Goal: Transaction & Acquisition: Purchase product/service

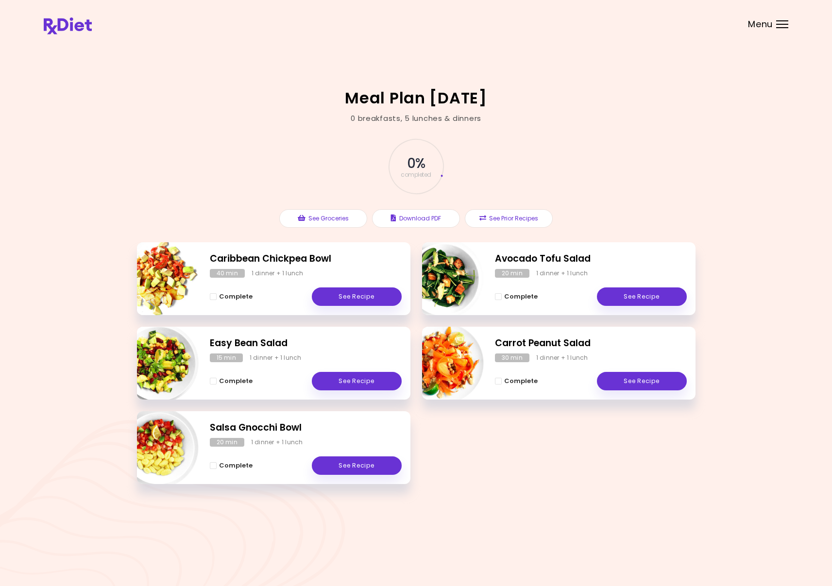
click at [783, 25] on div "Menu" at bounding box center [782, 24] width 12 height 8
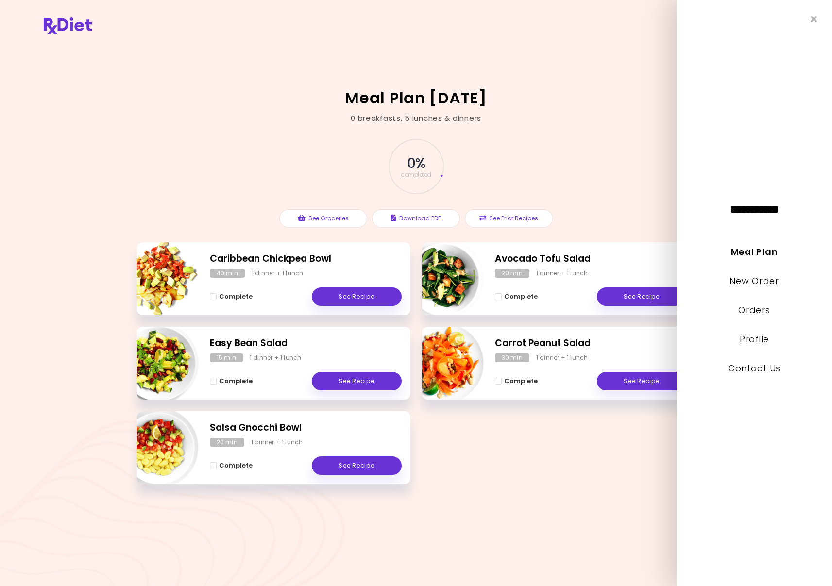
click at [767, 284] on link "New Order" at bounding box center [753, 281] width 49 height 12
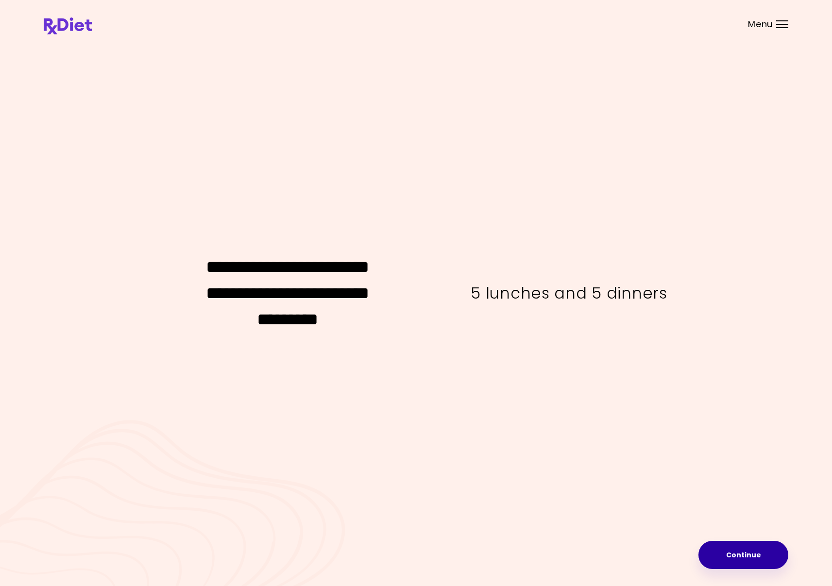
click at [766, 557] on button "Continue" at bounding box center [743, 555] width 90 height 28
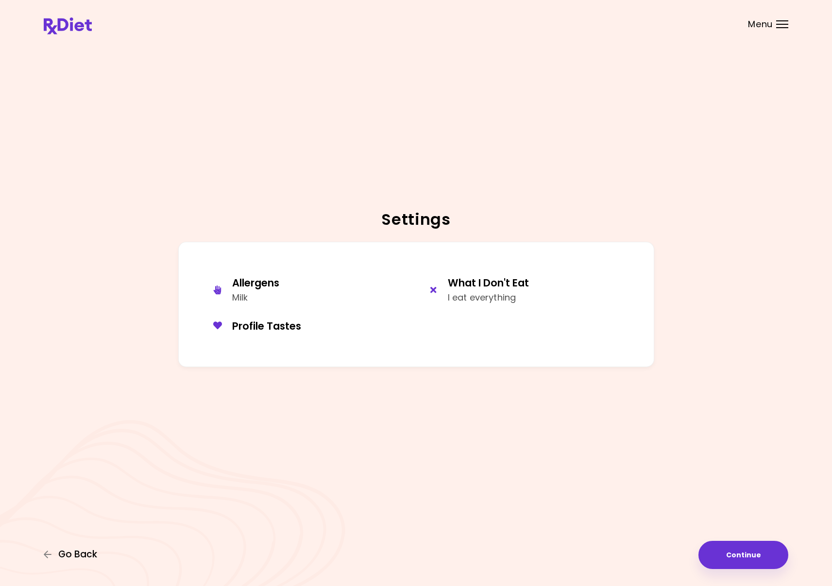
click at [67, 553] on span "Go Back" at bounding box center [77, 554] width 39 height 11
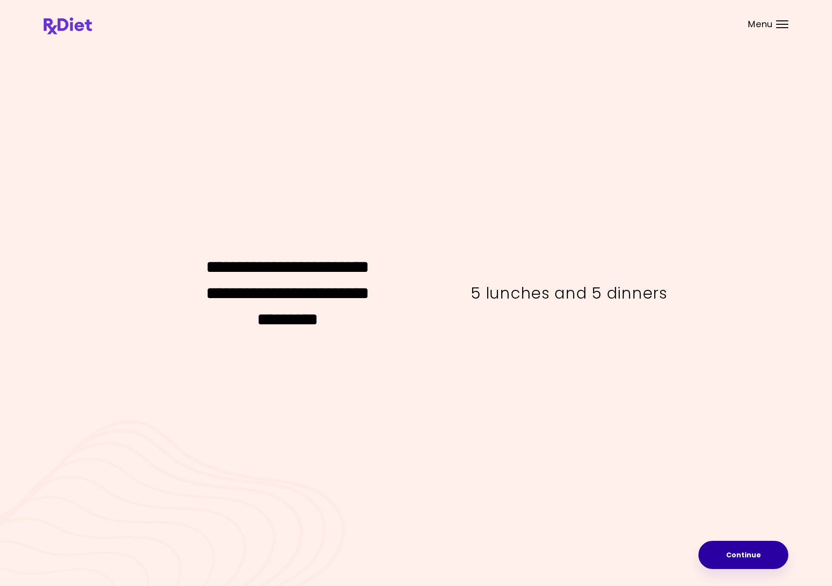
click at [741, 550] on button "Continue" at bounding box center [743, 555] width 90 height 28
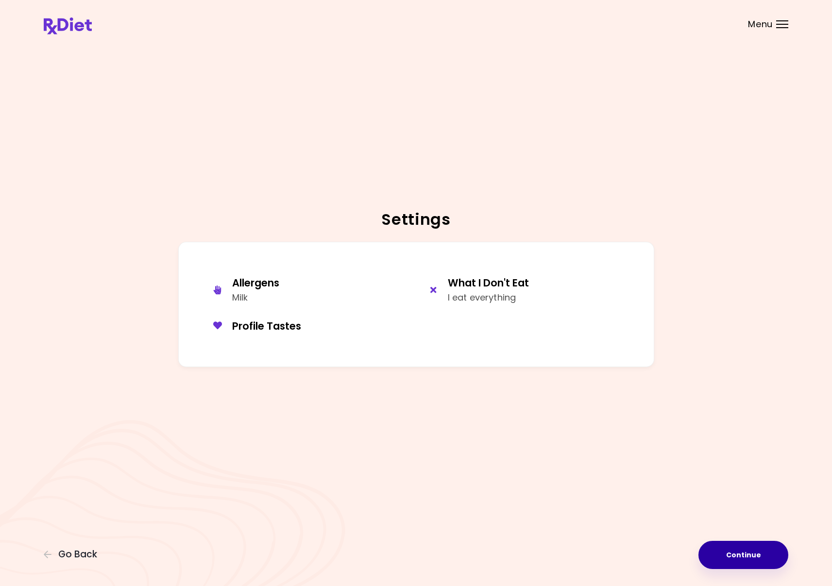
click at [737, 552] on button "Continue" at bounding box center [743, 555] width 90 height 28
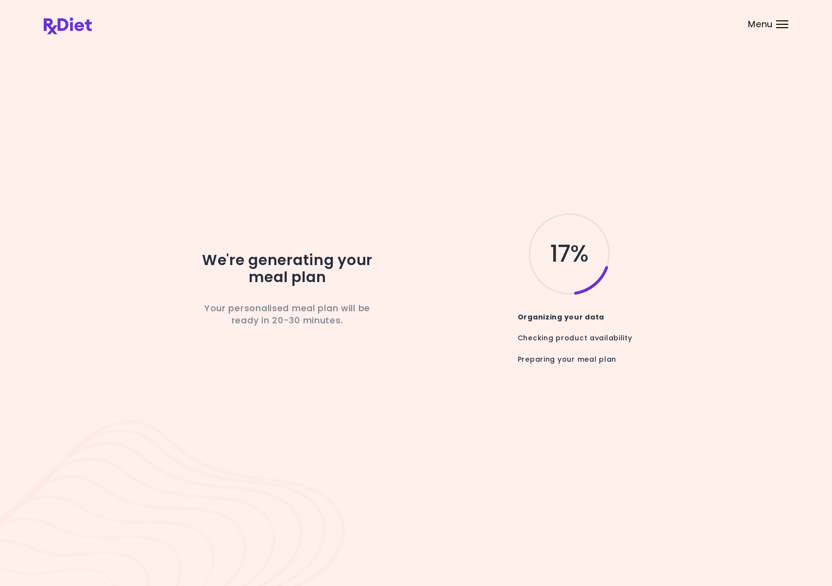
click at [784, 25] on div "Menu" at bounding box center [782, 24] width 12 height 8
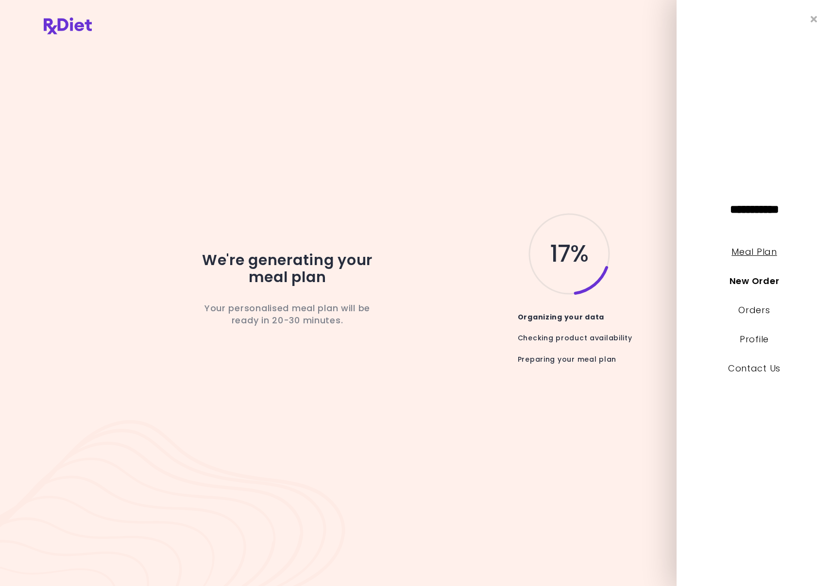
click at [750, 252] on link "Meal Plan" at bounding box center [753, 252] width 45 height 12
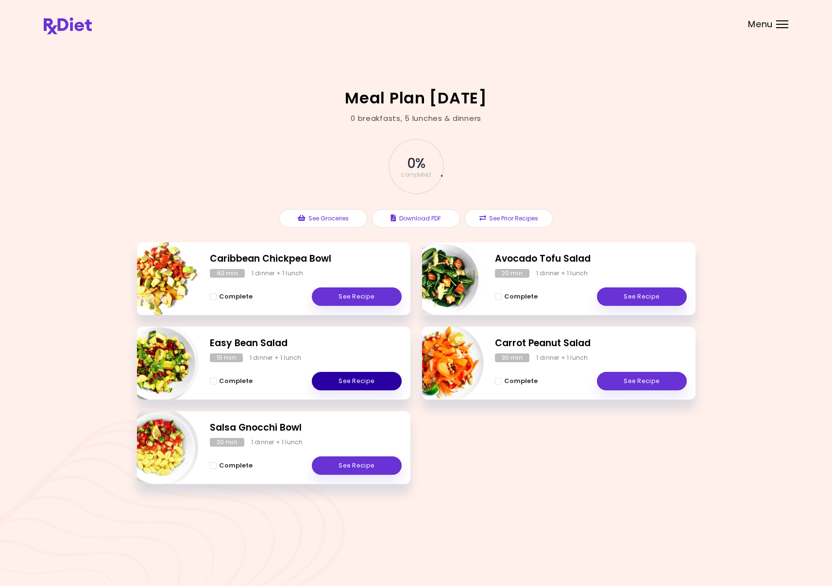
click at [351, 381] on link "See Recipe" at bounding box center [357, 381] width 90 height 18
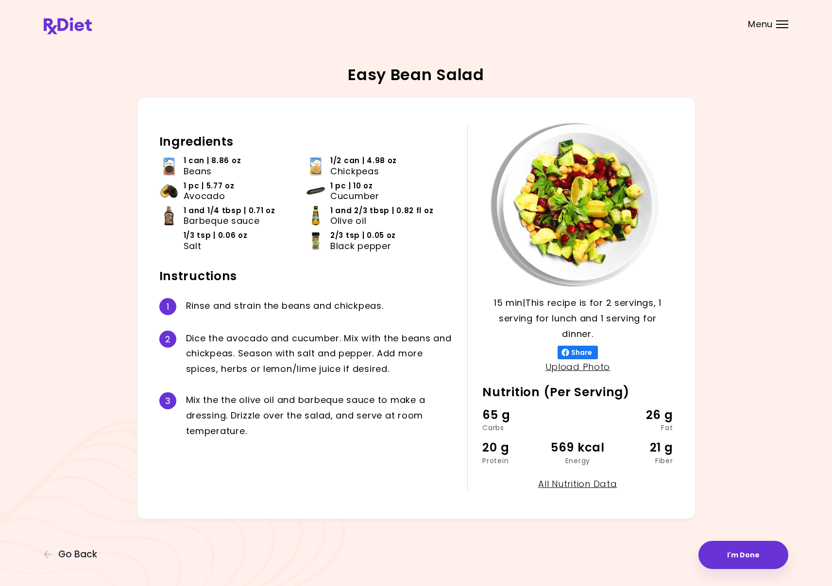
click at [782, 24] on div at bounding box center [782, 24] width 12 height 1
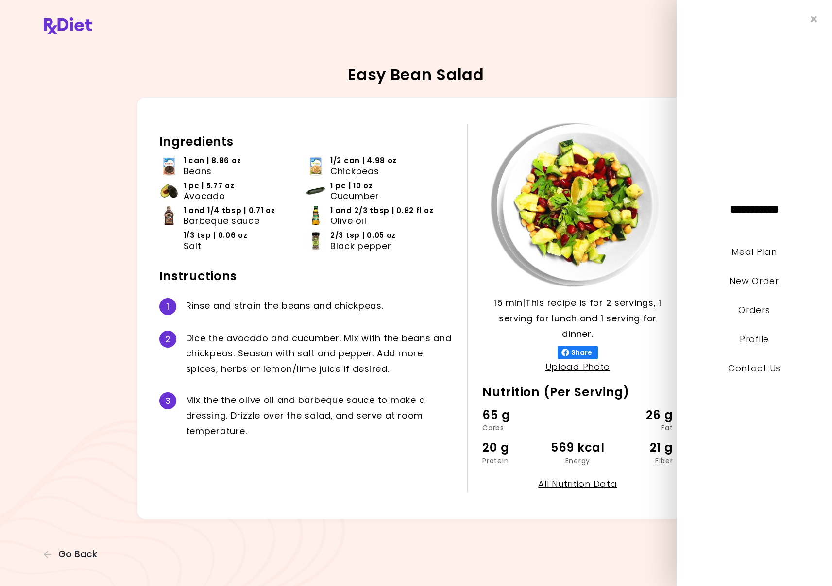
click at [745, 282] on link "New Order" at bounding box center [753, 281] width 49 height 12
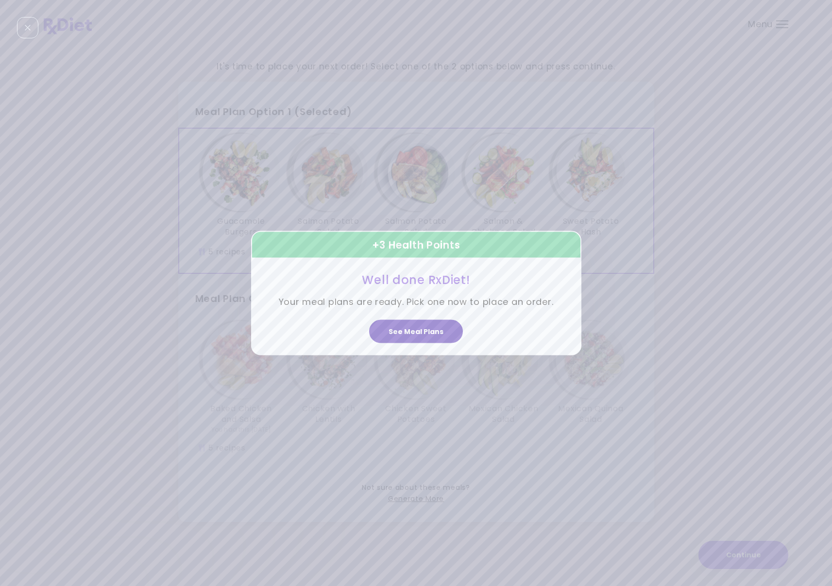
click at [414, 329] on button "See Meal Plans" at bounding box center [416, 331] width 94 height 23
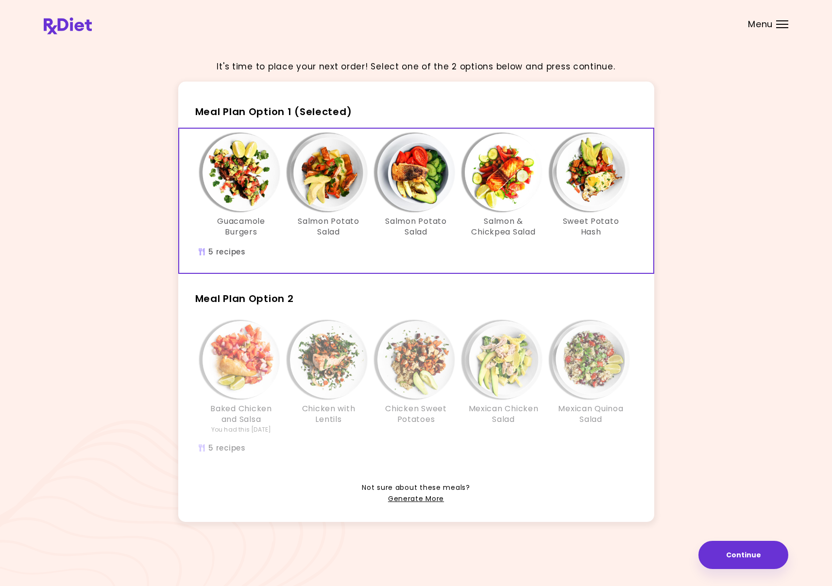
click at [76, 224] on div "It's time to place your next order! Select one of the 2 options below and press…" at bounding box center [416, 292] width 744 height 503
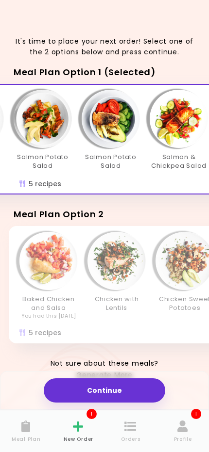
scroll to position [0, 77]
